Goal: Transaction & Acquisition: Subscribe to service/newsletter

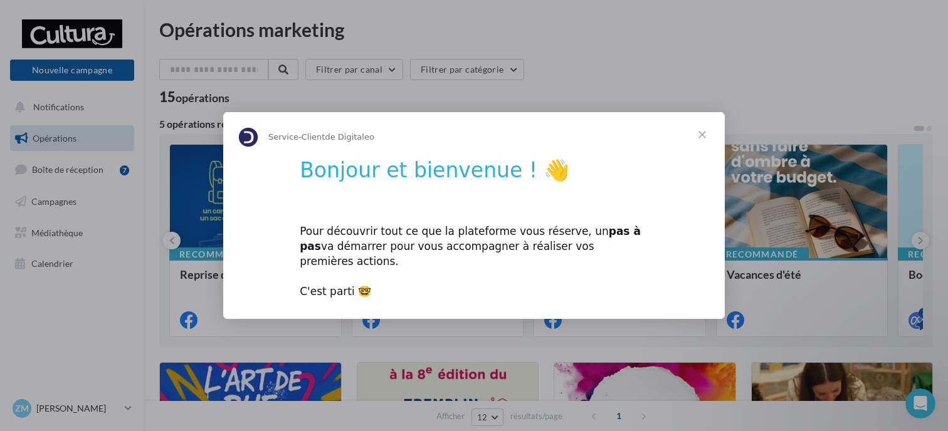
click at [701, 145] on span "Fermer" at bounding box center [702, 134] width 45 height 45
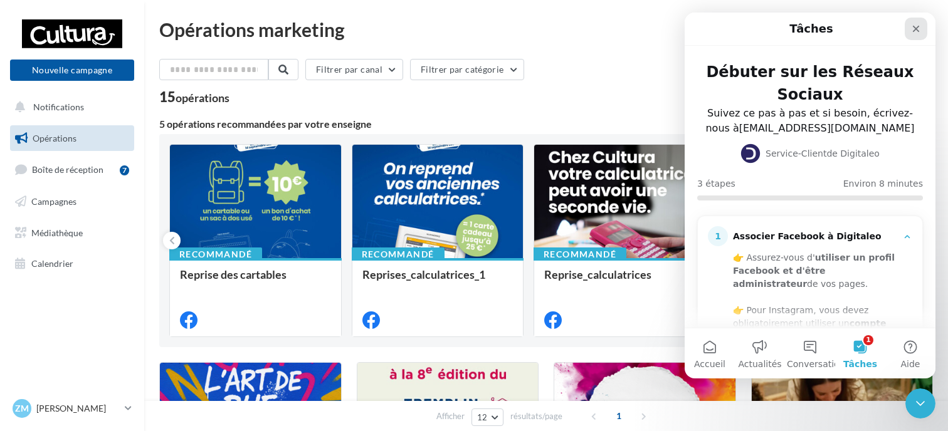
click at [911, 29] on div "Fermer" at bounding box center [916, 29] width 23 height 23
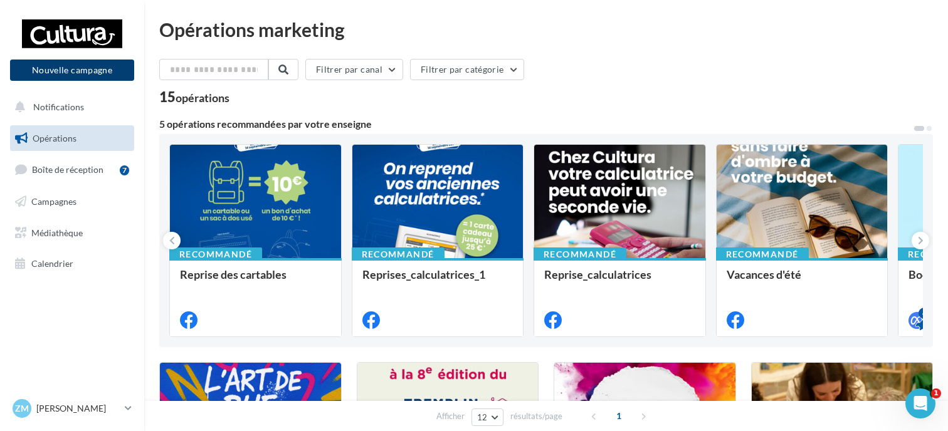
click at [113, 68] on button "Nouvelle campagne" at bounding box center [72, 70] width 124 height 21
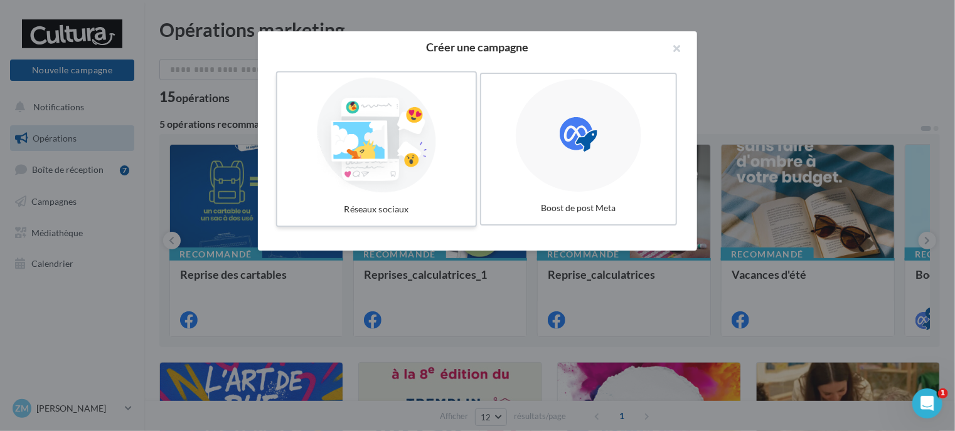
click at [399, 190] on div at bounding box center [376, 135] width 188 height 115
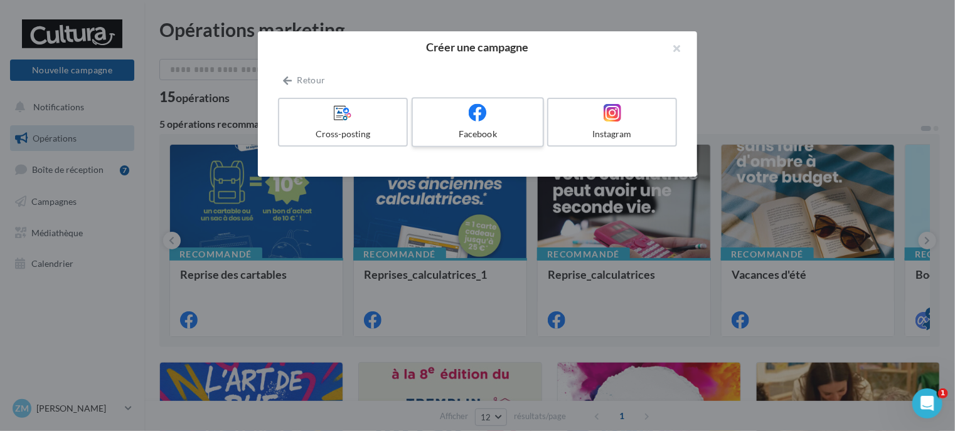
click at [487, 136] on div "Facebook" at bounding box center [477, 134] width 119 height 13
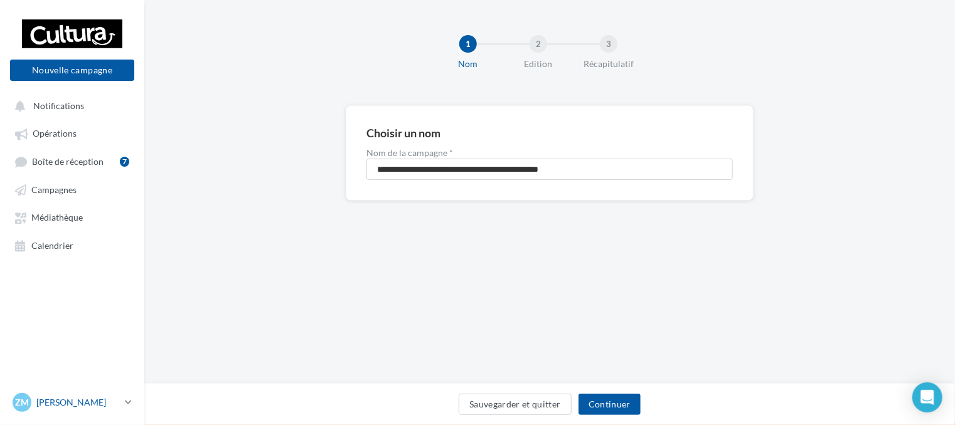
click at [117, 409] on p "[PERSON_NAME]" at bounding box center [77, 402] width 83 height 13
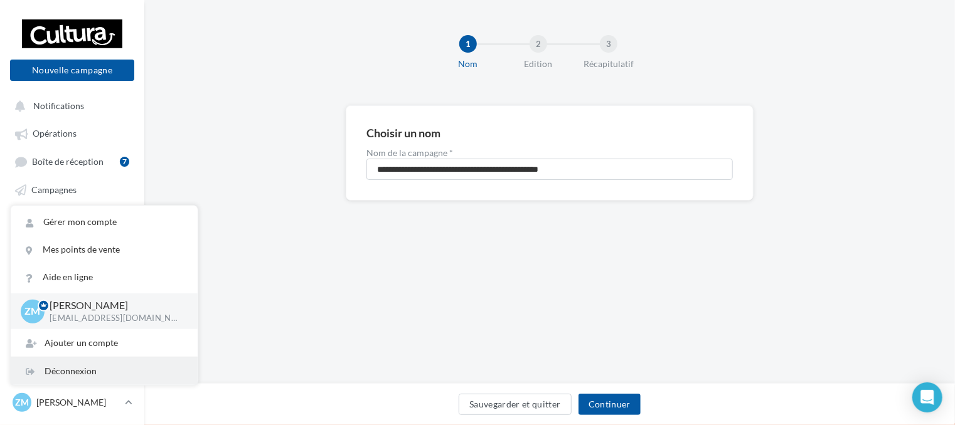
click at [79, 381] on div "Déconnexion" at bounding box center [104, 371] width 187 height 28
